Goal: Information Seeking & Learning: Learn about a topic

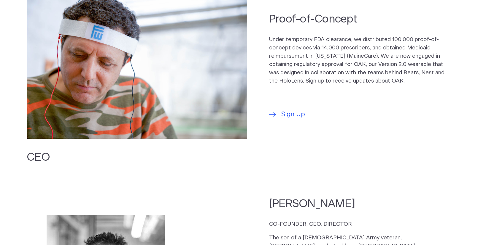
scroll to position [489, 0]
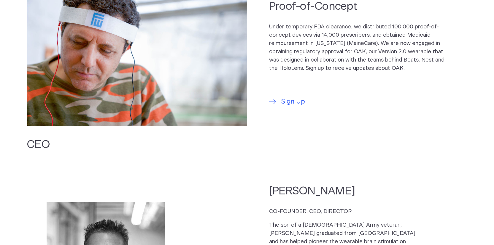
click at [382, 149] on h2 "CEO" at bounding box center [247, 148] width 440 height 21
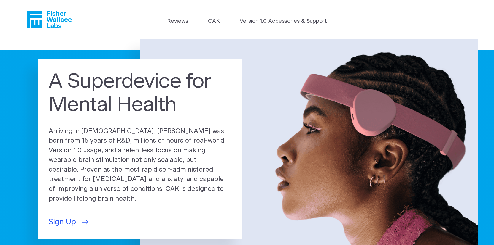
scroll to position [0, 0]
click at [58, 217] on span "Sign Up" at bounding box center [62, 222] width 27 height 11
click at [37, 17] on icon "Fisher Wallace" at bounding box center [34, 19] width 15 height 17
click at [209, 20] on link "OAK" at bounding box center [214, 21] width 12 height 8
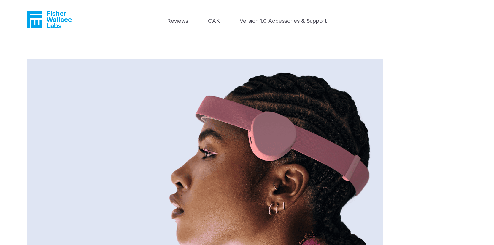
click at [178, 20] on link "Reviews" at bounding box center [177, 21] width 21 height 8
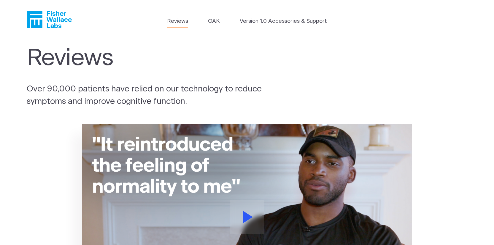
click at [11, 10] on header "Reviews OAK Version 1.0 Accessories & Support" at bounding box center [247, 19] width 494 height 39
click at [63, 19] on icon "Fisher Wallace" at bounding box center [51, 19] width 41 height 17
